Goal: Transaction & Acquisition: Purchase product/service

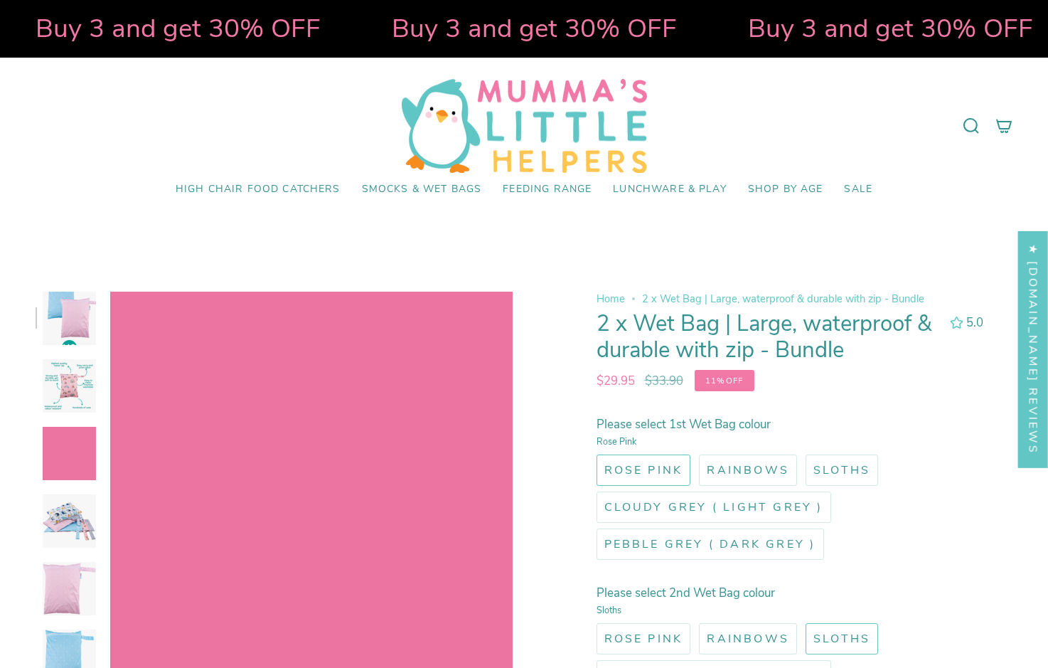
select select "pictures-first"
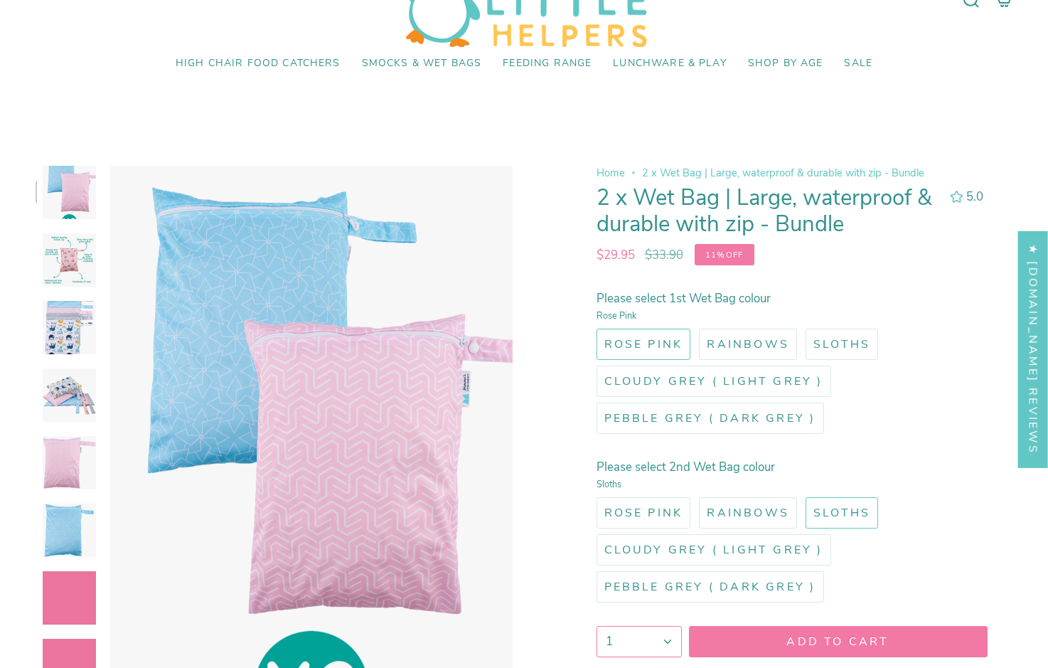
scroll to position [142, 0]
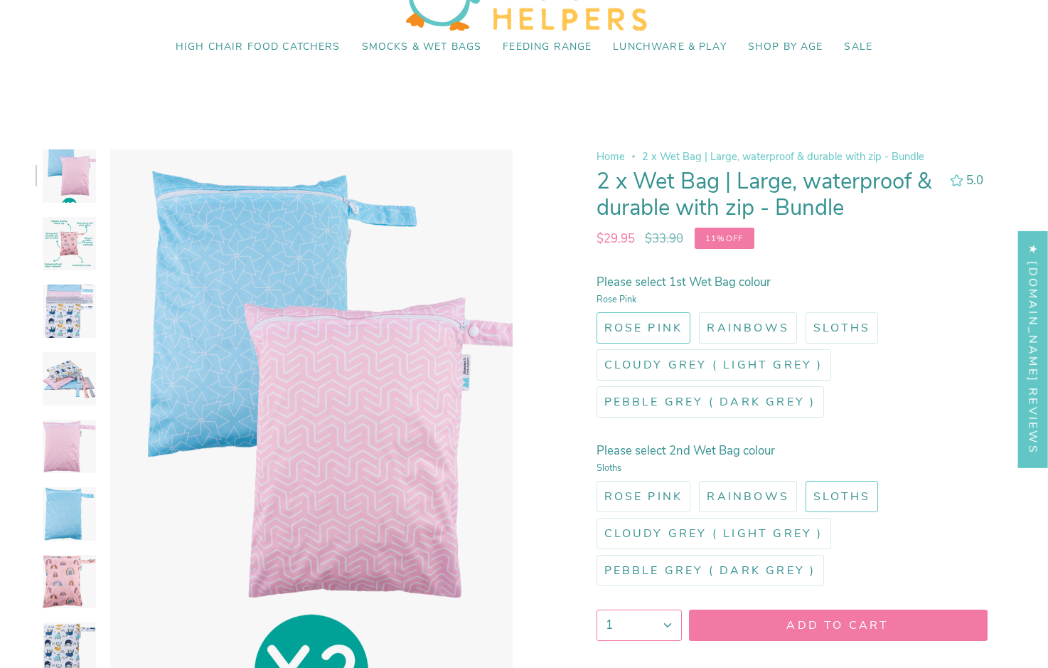
click at [674, 326] on span "Rose Pink" at bounding box center [644, 328] width 79 height 16
click at [594, 309] on input "Rose Pink" at bounding box center [594, 309] width 0 height 0
click at [717, 335] on span "Rainbows" at bounding box center [748, 328] width 83 height 16
click at [696, 309] on input "Rainbows" at bounding box center [696, 309] width 0 height 0
click at [717, 335] on span "Rainbows" at bounding box center [748, 328] width 83 height 16
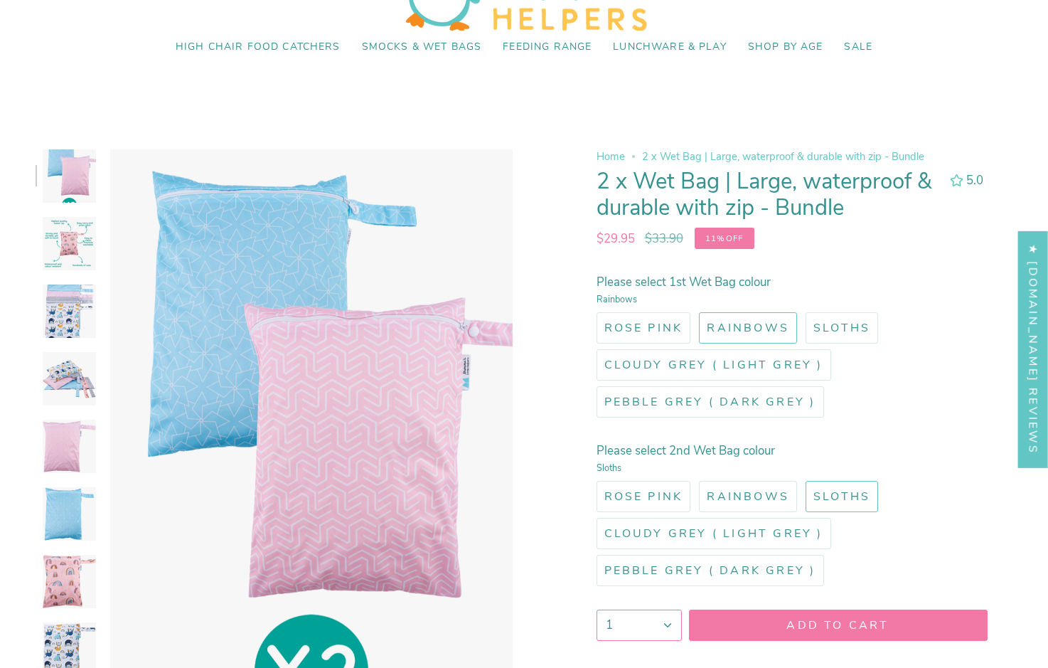
click at [696, 309] on input "Rainbows" at bounding box center [696, 309] width 0 height 0
click at [828, 336] on span "Sloths" at bounding box center [842, 328] width 57 height 16
click at [803, 309] on input "Sloths" at bounding box center [803, 309] width 0 height 0
click at [798, 362] on span "Cloudy Grey ( Light Grey )" at bounding box center [714, 365] width 219 height 16
click at [594, 346] on input "Cloudy Grey ( Light Grey )" at bounding box center [594, 346] width 0 height 0
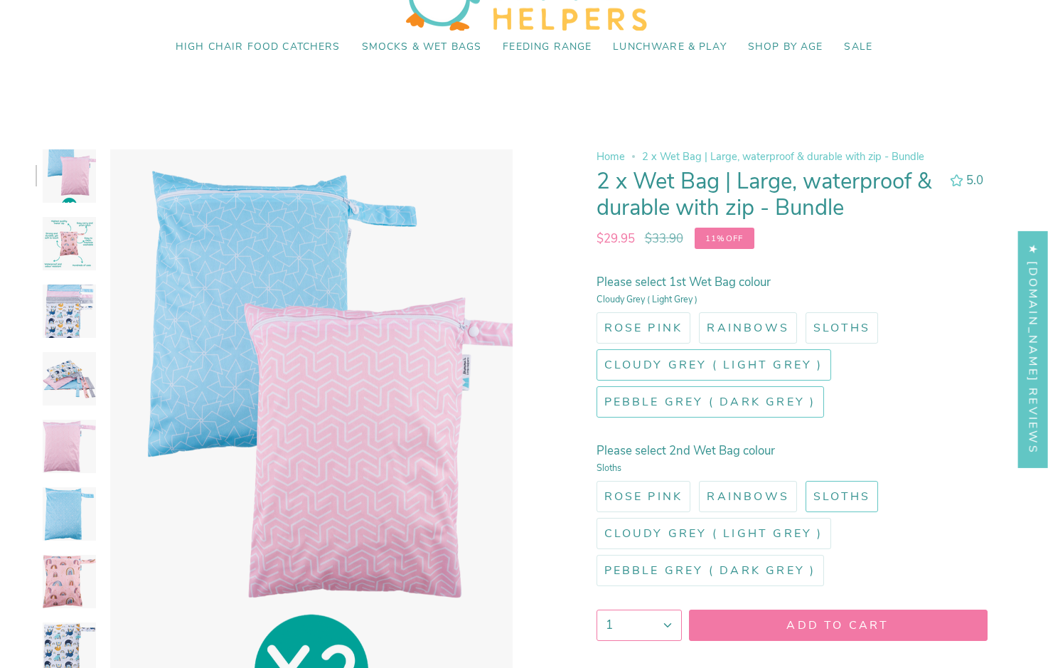
click at [786, 408] on span "Pebble Grey ( Dark Grey )" at bounding box center [711, 402] width 212 height 16
click at [594, 383] on input "Pebble Grey ( Dark Grey )" at bounding box center [594, 383] width 0 height 0
